Goal: Information Seeking & Learning: Understand process/instructions

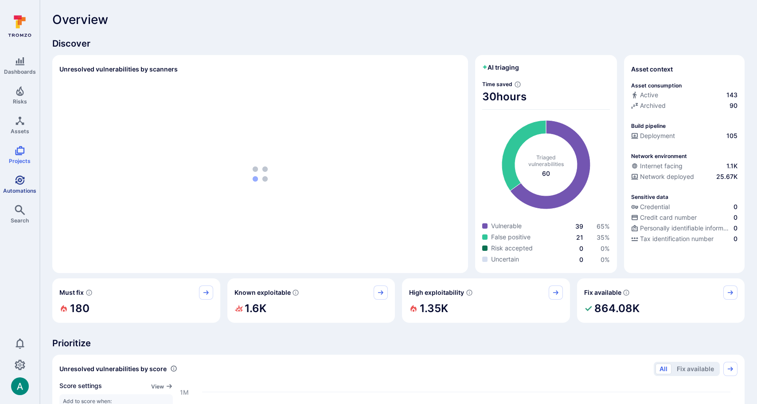
click at [26, 180] on link "Automations" at bounding box center [19, 184] width 39 height 26
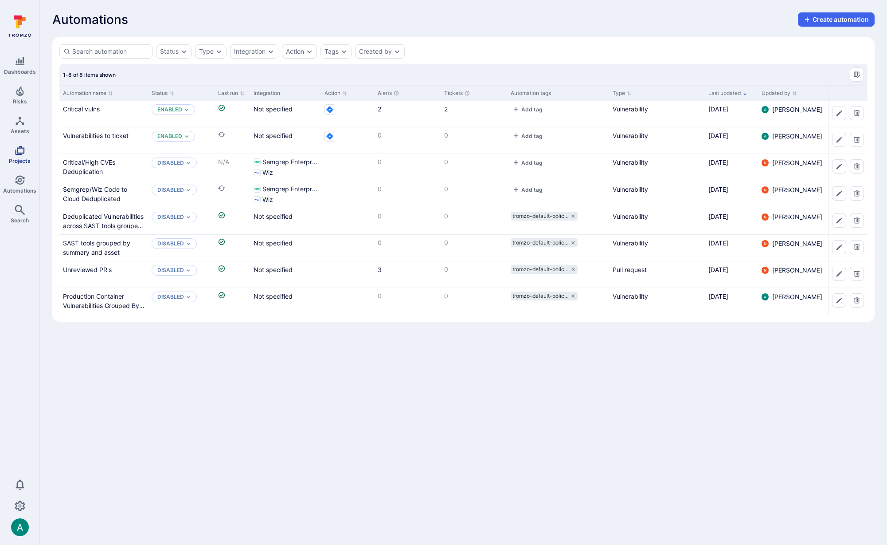
click at [20, 157] on link "Projects" at bounding box center [19, 154] width 39 height 26
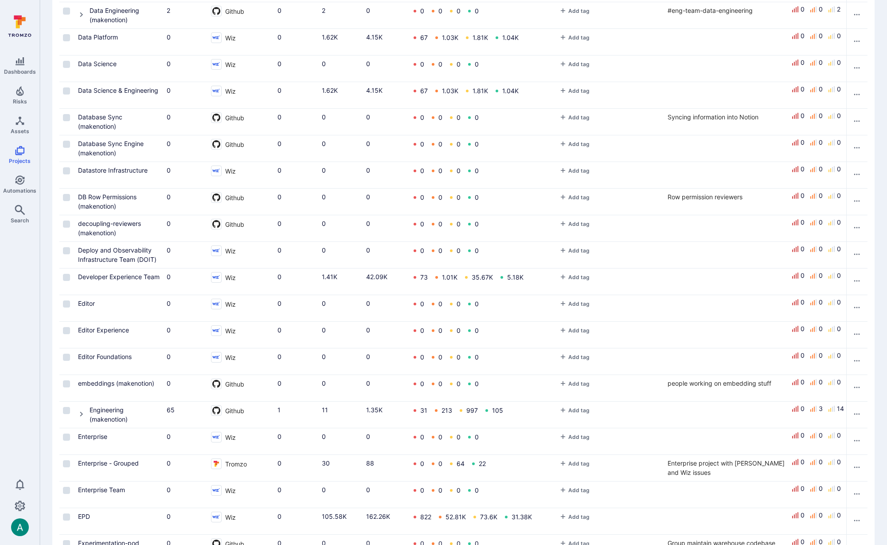
scroll to position [718, 0]
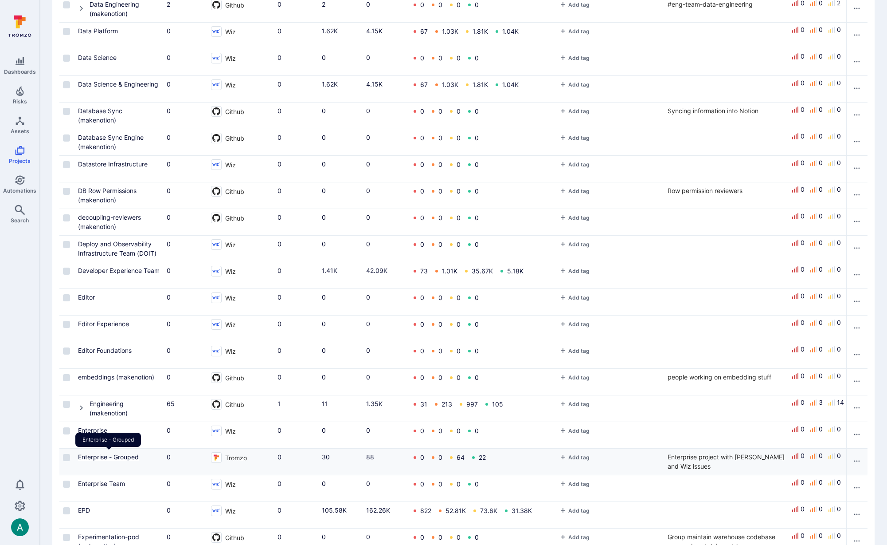
click at [92, 456] on link "Enterprise - Grouped" at bounding box center [108, 457] width 61 height 8
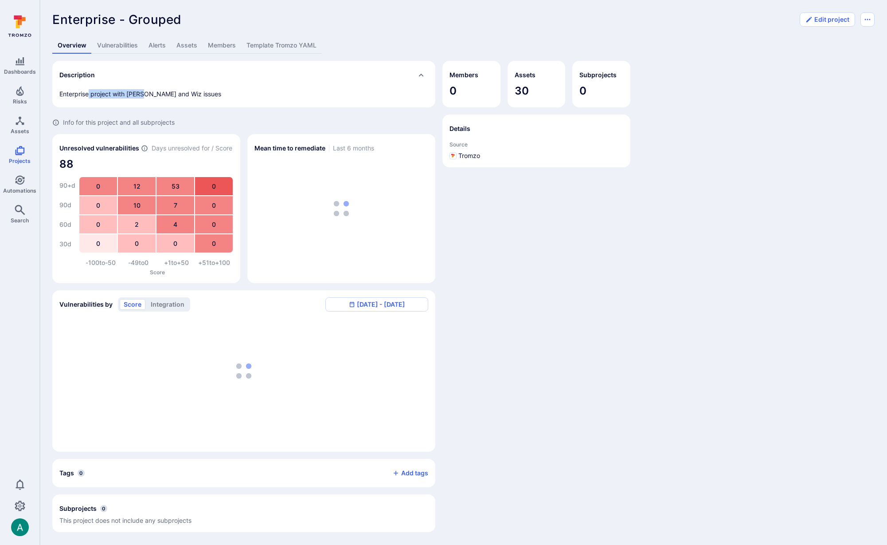
drag, startPoint x: 88, startPoint y: 91, endPoint x: 145, endPoint y: 94, distance: 57.7
click at [145, 94] on span "Enterprise project with [PERSON_NAME] and Wiz issues" at bounding box center [140, 94] width 162 height 8
click at [180, 93] on span "Enterprise project with [PERSON_NAME] and Wiz issues" at bounding box center [140, 94] width 162 height 8
click at [110, 43] on link "Vulnerabilities" at bounding box center [117, 45] width 51 height 16
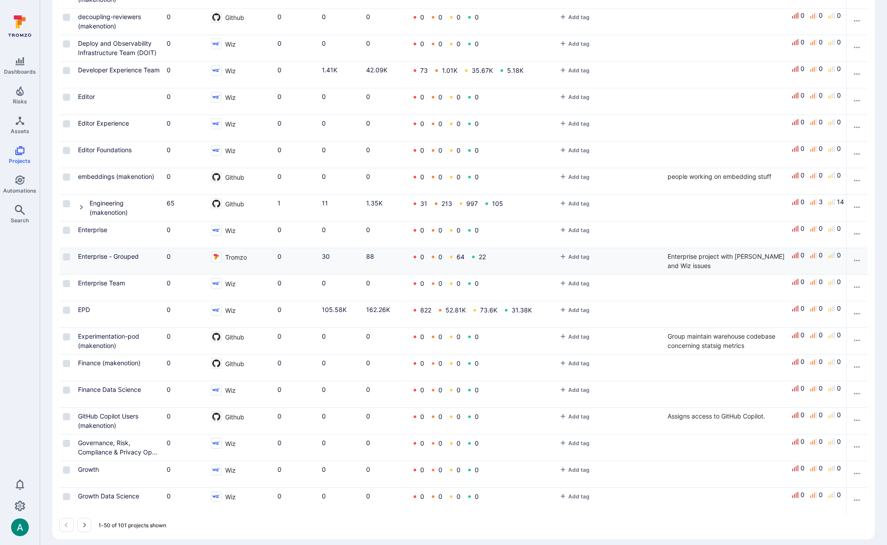
scroll to position [925, 0]
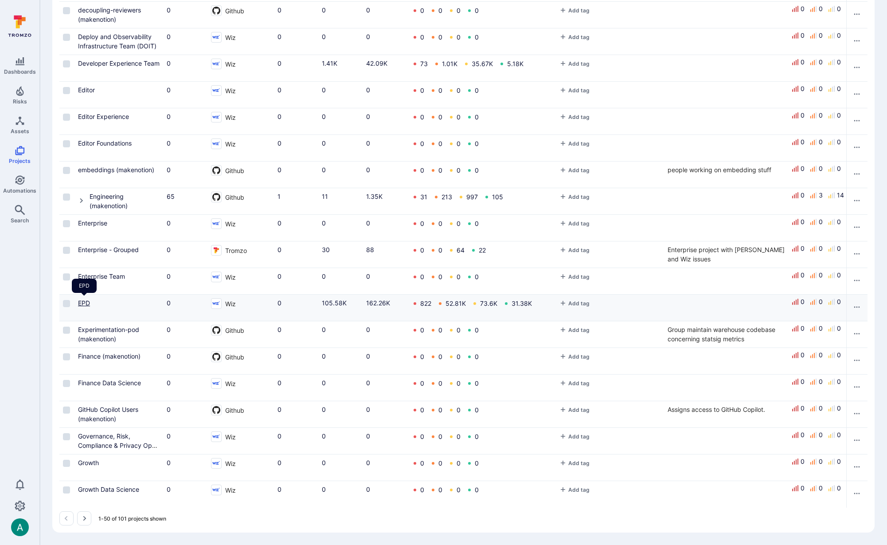
click at [82, 302] on link "EPD" at bounding box center [84, 303] width 12 height 8
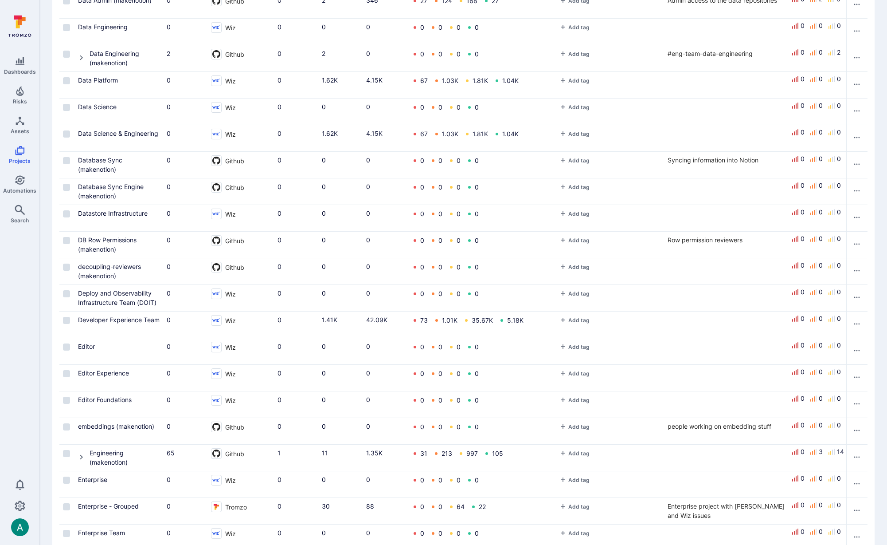
scroll to position [675, 0]
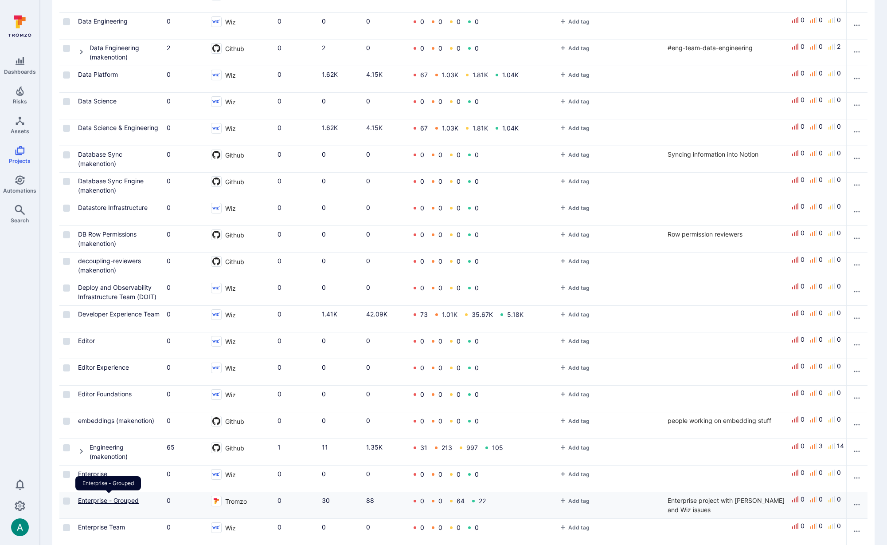
click at [119, 497] on link "Enterprise - Grouped" at bounding box center [108, 500] width 61 height 8
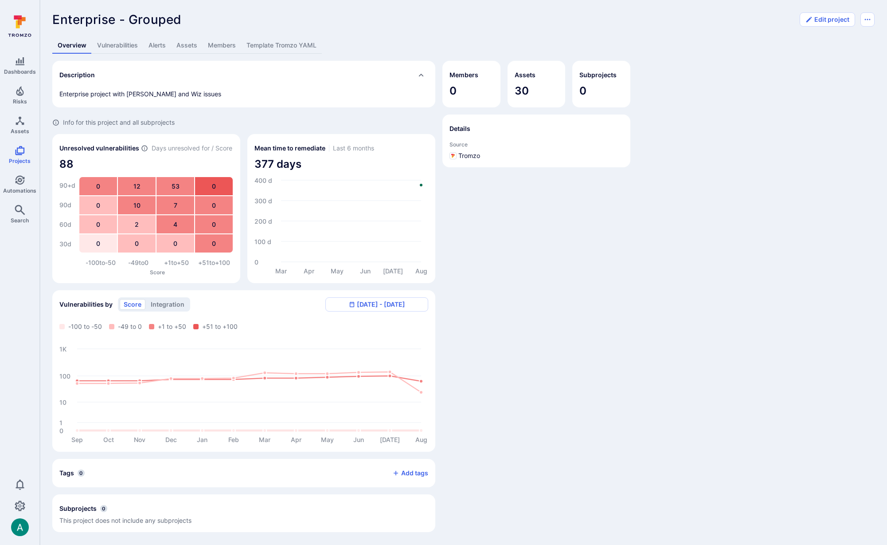
click at [290, 42] on link "Template Tromzo YAML" at bounding box center [281, 45] width 81 height 16
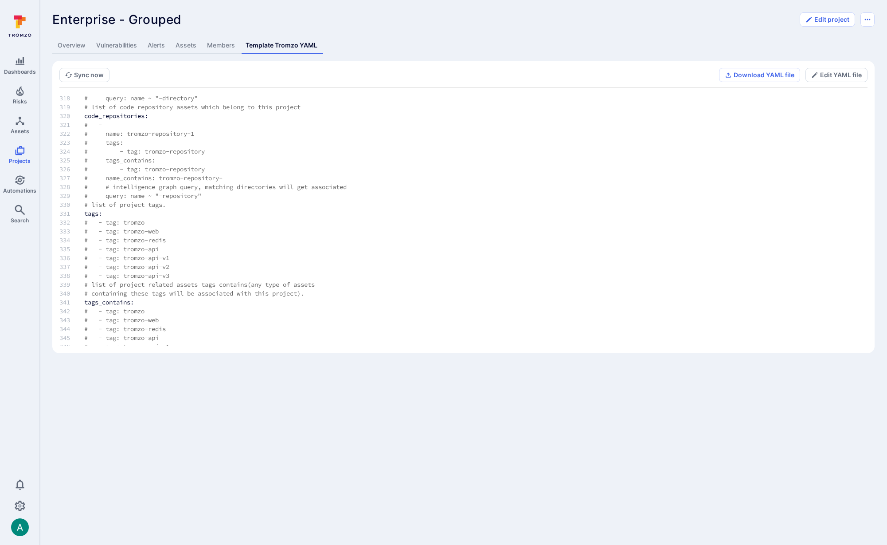
scroll to position [2949, 0]
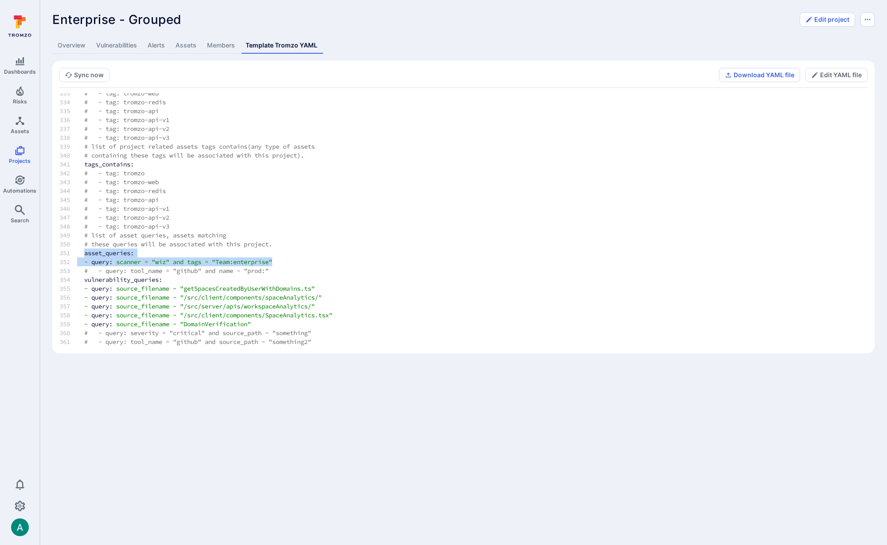
drag, startPoint x: 85, startPoint y: 252, endPoint x: 286, endPoint y: 260, distance: 201.0
click at [272, 260] on span ""Team:enterprise"" at bounding box center [242, 262] width 60 height 8
drag, startPoint x: 178, startPoint y: 262, endPoint x: 284, endPoint y: 262, distance: 105.5
click at [284, 262] on td "- query: scanner = "wiz" and tags = "Team:enterprise"" at bounding box center [233, 261] width 326 height 9
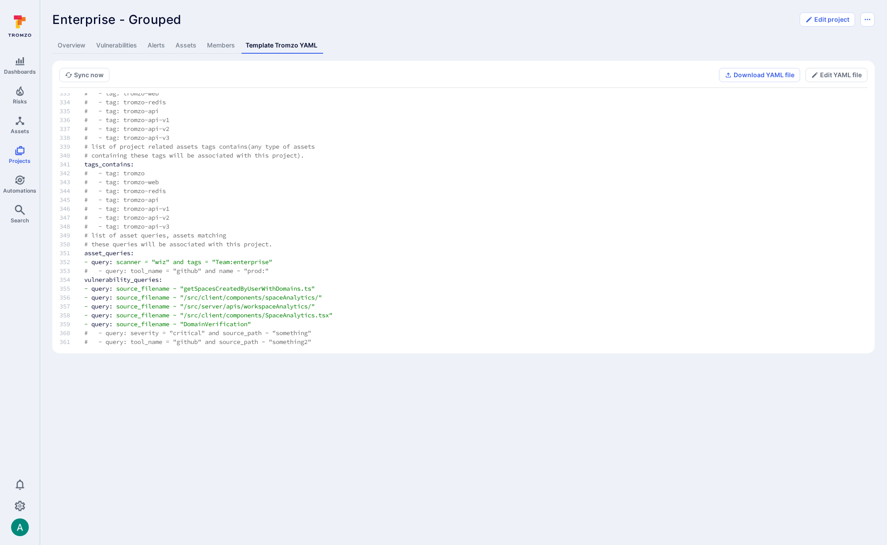
click at [607, 24] on div "Enterprise - Grouped ... Show more" at bounding box center [423, 19] width 742 height 14
click at [69, 43] on link "Overview" at bounding box center [71, 45] width 39 height 16
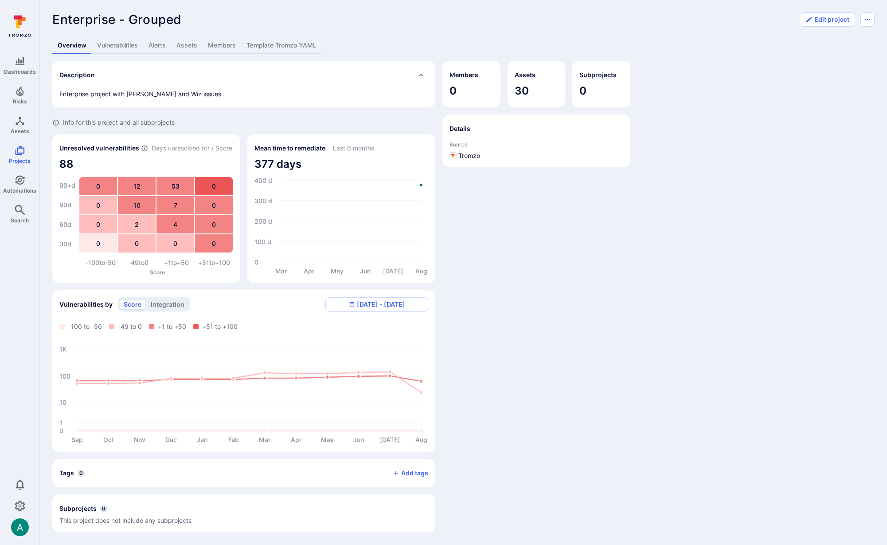
click at [185, 45] on link "Assets" at bounding box center [186, 45] width 31 height 16
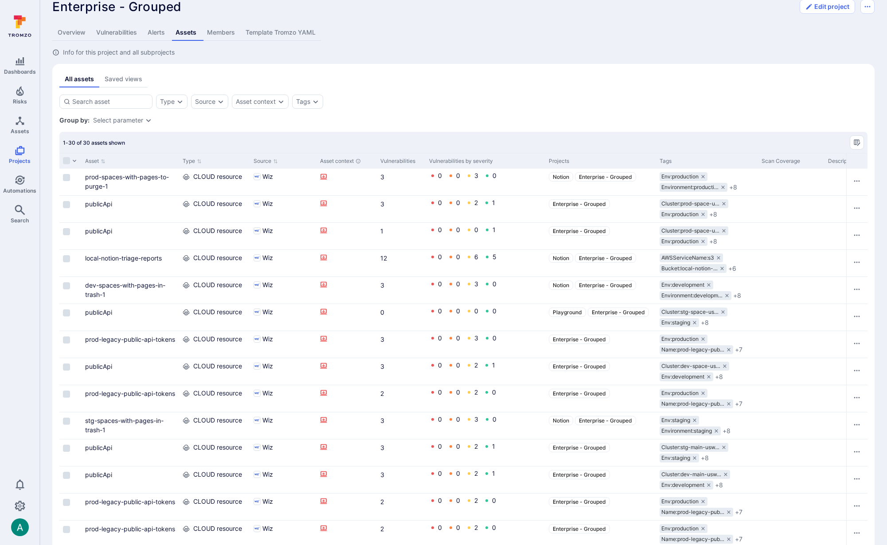
scroll to position [12, 0]
click at [283, 32] on link "Template Tromzo YAML" at bounding box center [280, 34] width 81 height 16
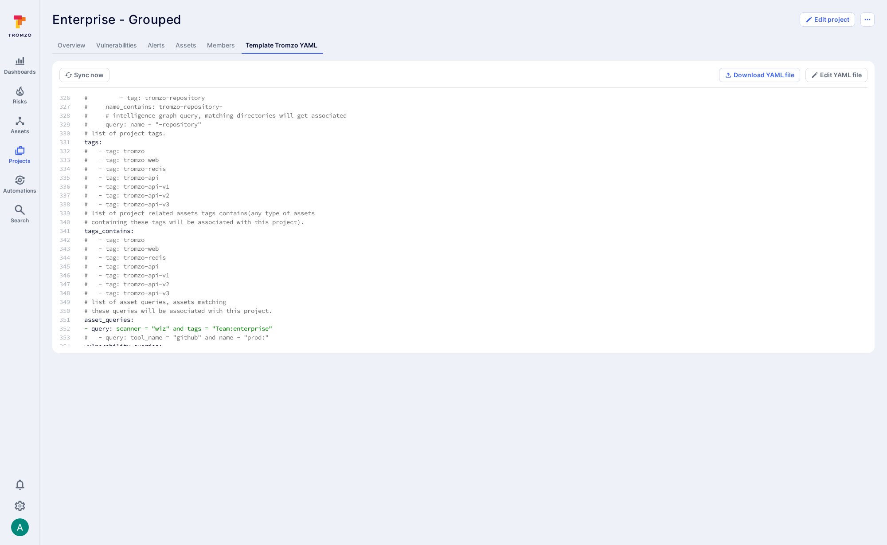
scroll to position [2949, 0]
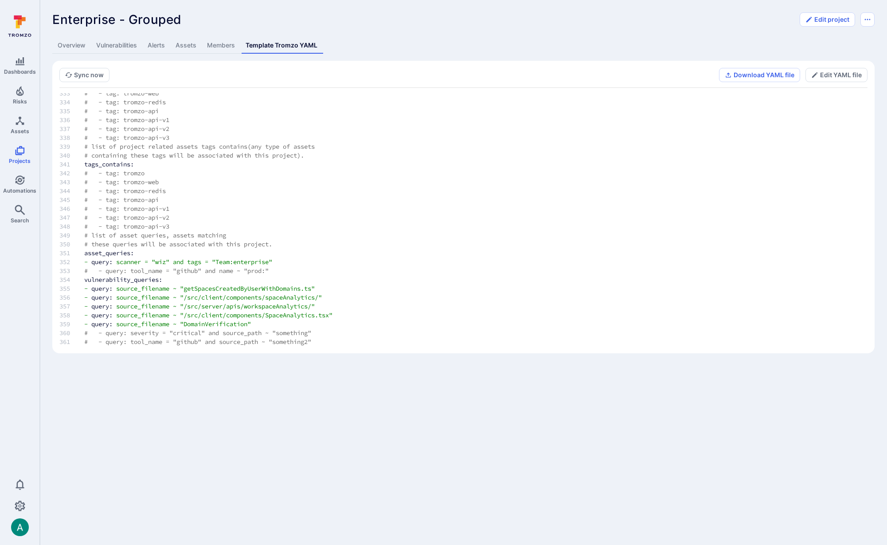
click at [128, 43] on link "Vulnerabilities" at bounding box center [116, 45] width 51 height 16
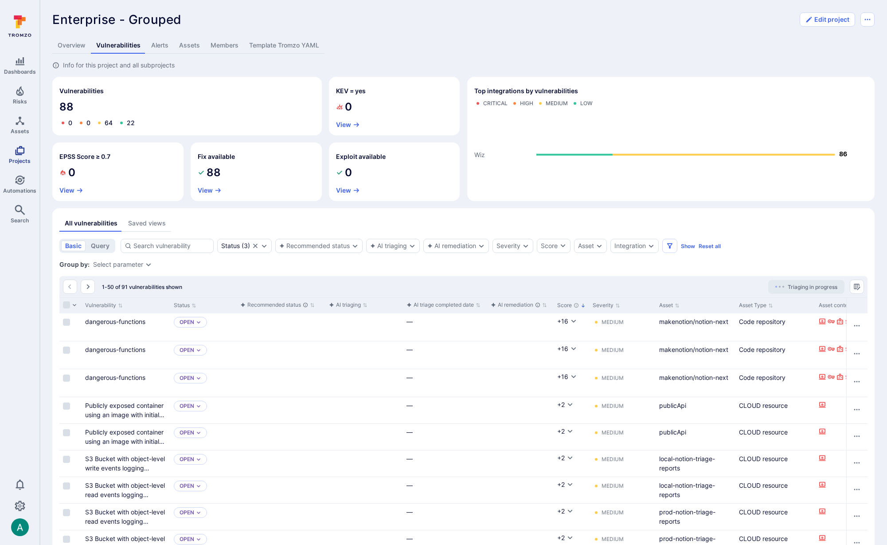
click at [19, 157] on span "Projects" at bounding box center [20, 160] width 22 height 7
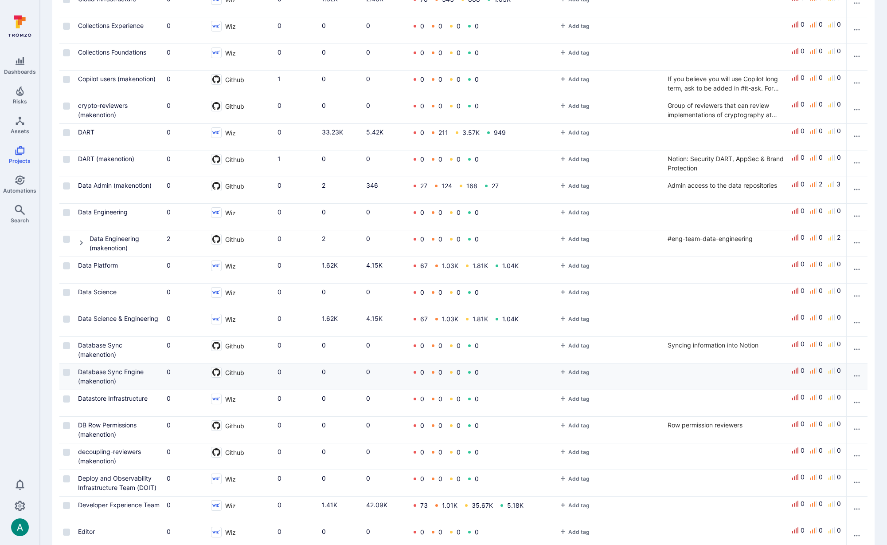
scroll to position [485, 0]
drag, startPoint x: 234, startPoint y: 318, endPoint x: 227, endPoint y: 319, distance: 7.1
click at [227, 319] on span "Wiz" at bounding box center [230, 318] width 11 height 10
click at [233, 318] on span "Wiz" at bounding box center [230, 318] width 11 height 10
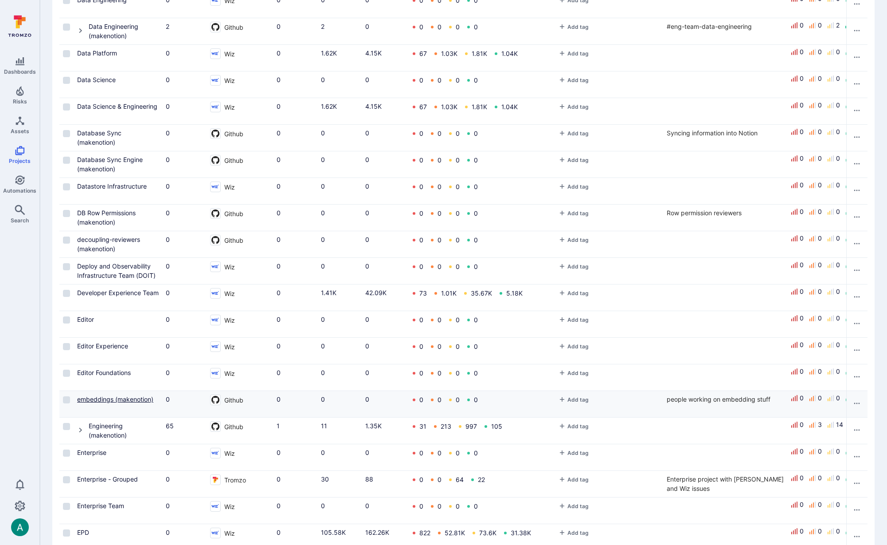
scroll to position [697, 0]
